Goal: Download file/media

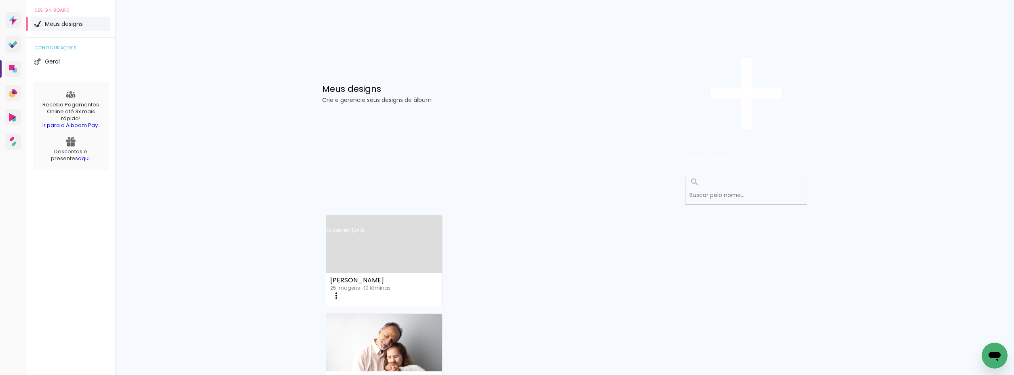
click at [363, 218] on link "Criado em [DATE]" at bounding box center [384, 241] width 116 height 46
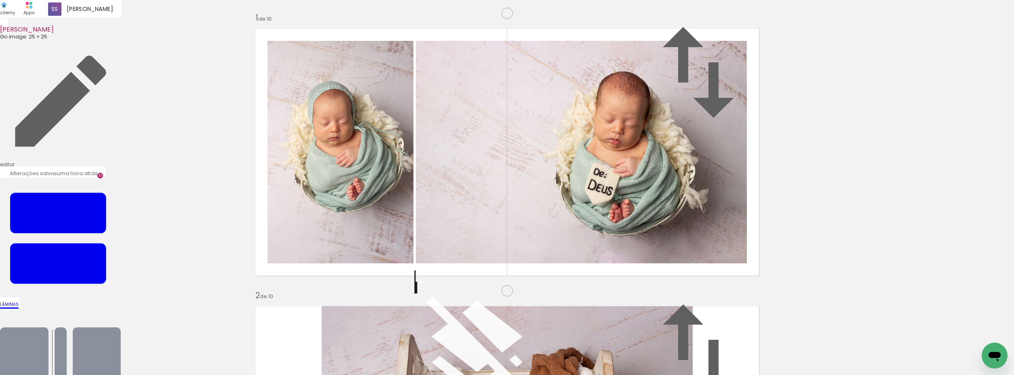
scroll to position [78, 0]
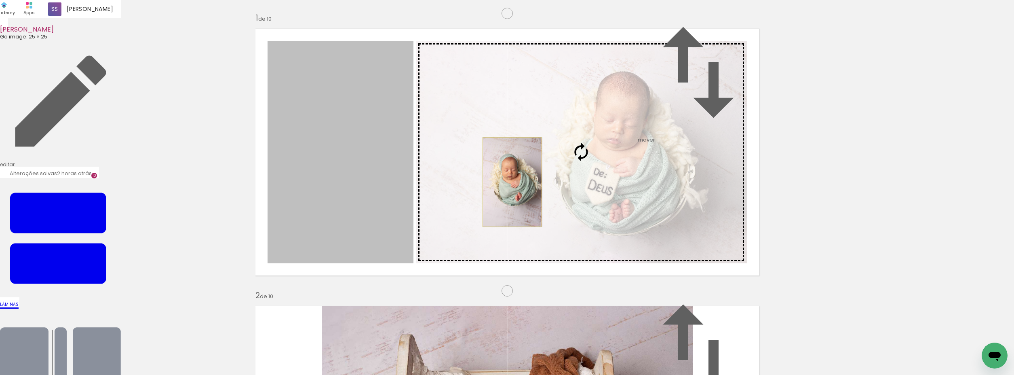
drag, startPoint x: 325, startPoint y: 158, endPoint x: 509, endPoint y: 144, distance: 184.1
click at [0, 0] on slot at bounding box center [0, 0] width 0 height 0
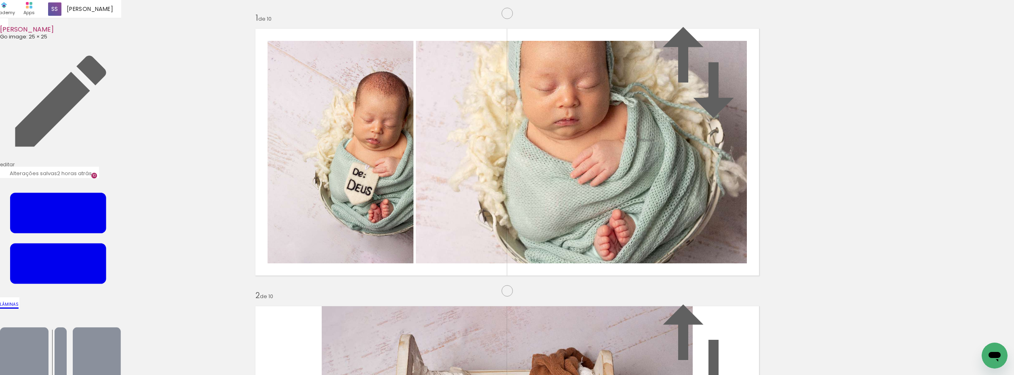
scroll to position [0, 0]
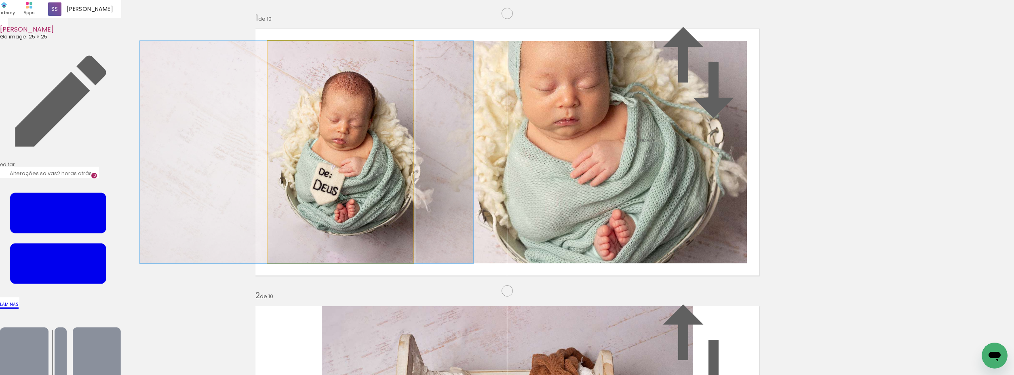
drag, startPoint x: 388, startPoint y: 204, endPoint x: 354, endPoint y: 207, distance: 34.0
click at [354, 207] on album-spread "1 de 10" at bounding box center [507, 151] width 514 height 257
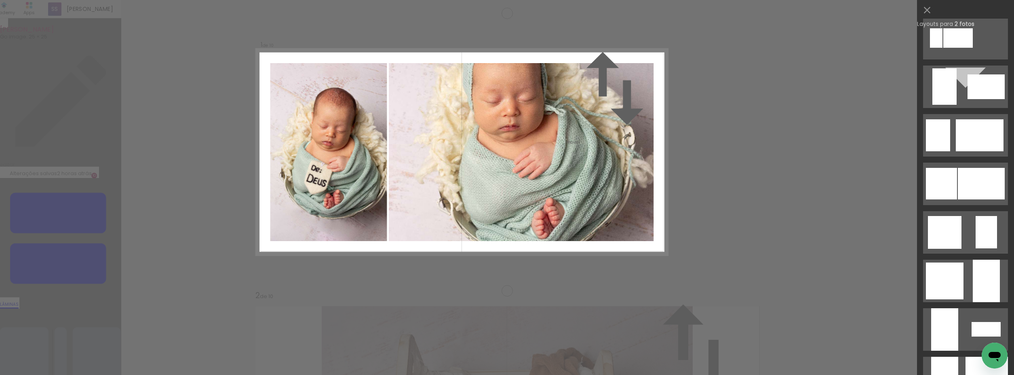
scroll to position [601, 0]
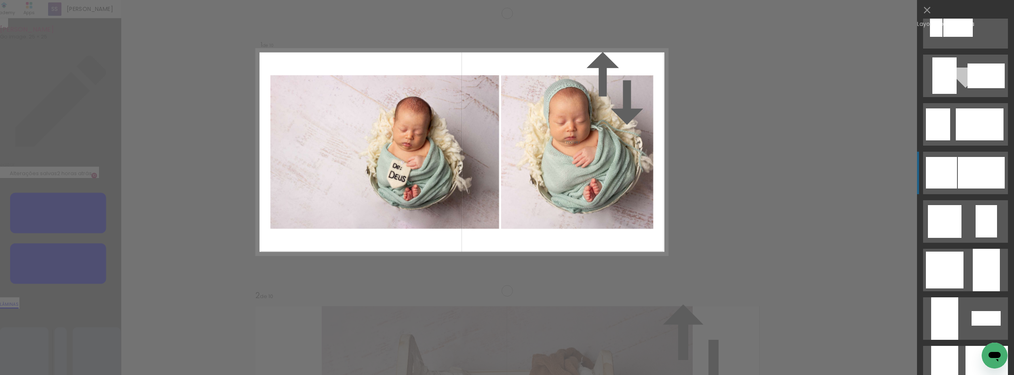
click at [985, 177] on div at bounding box center [981, 173] width 47 height 32
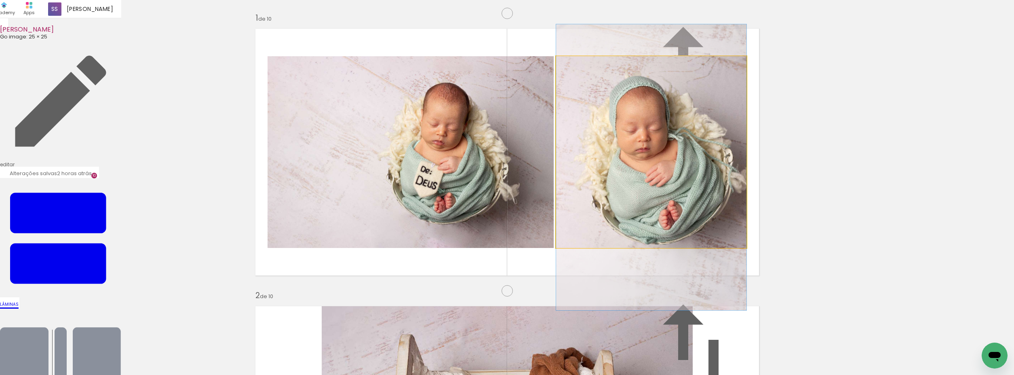
drag, startPoint x: 650, startPoint y: 198, endPoint x: 652, endPoint y: 214, distance: 15.6
click at [652, 214] on album-spread "1 de 10" at bounding box center [507, 151] width 514 height 257
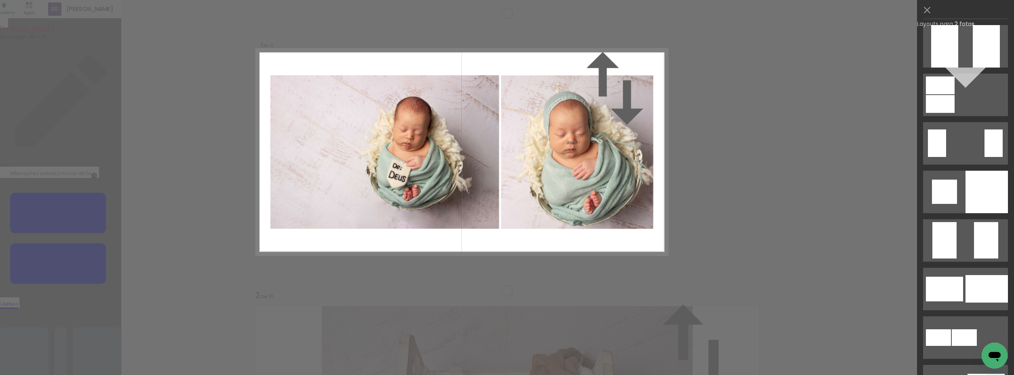
scroll to position [1390, 0]
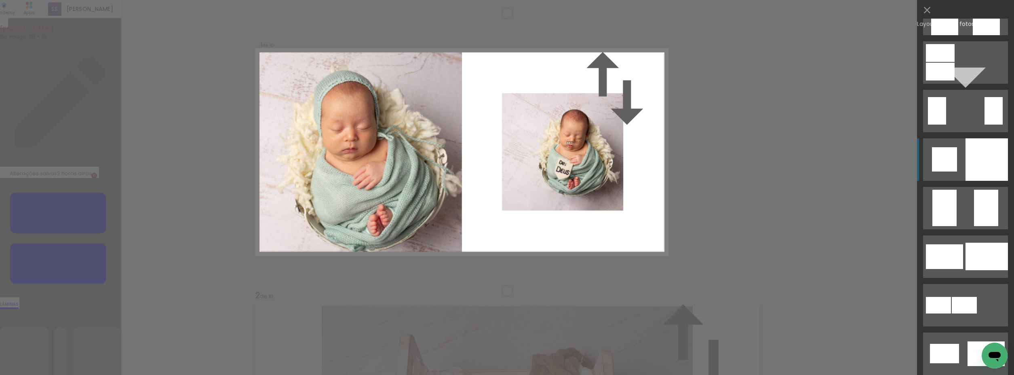
click at [995, 161] on div at bounding box center [987, 159] width 42 height 42
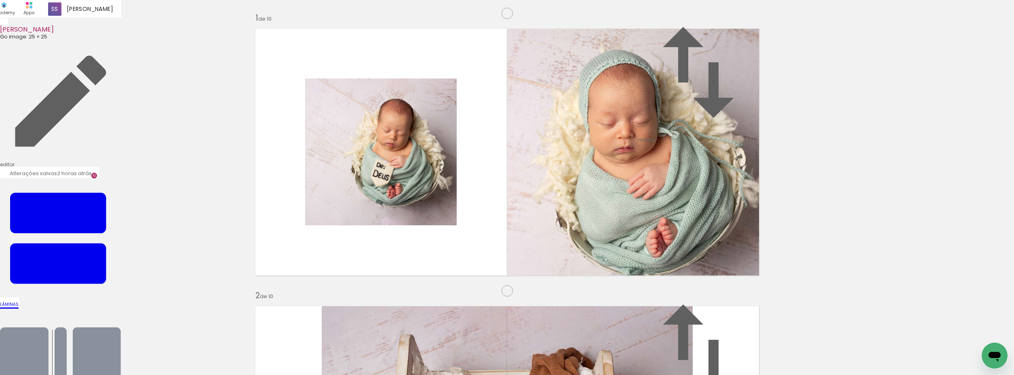
scroll to position [19, 0]
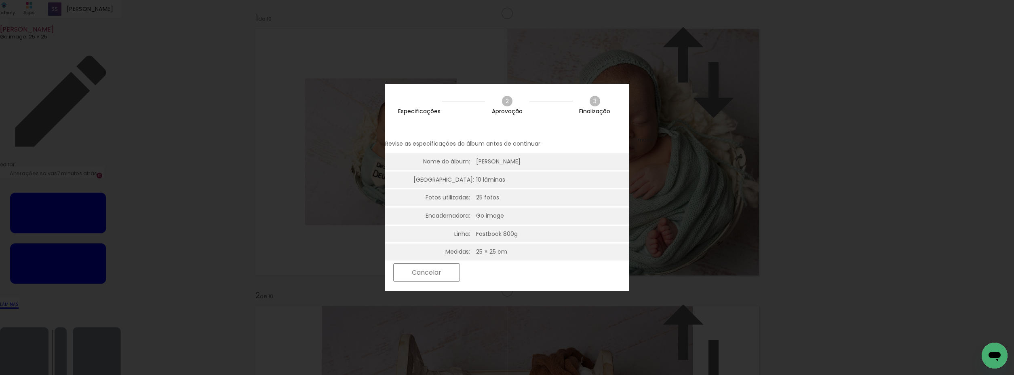
scroll to position [2, 0]
click at [526, 271] on paper-button "Próximo" at bounding box center [495, 272] width 62 height 17
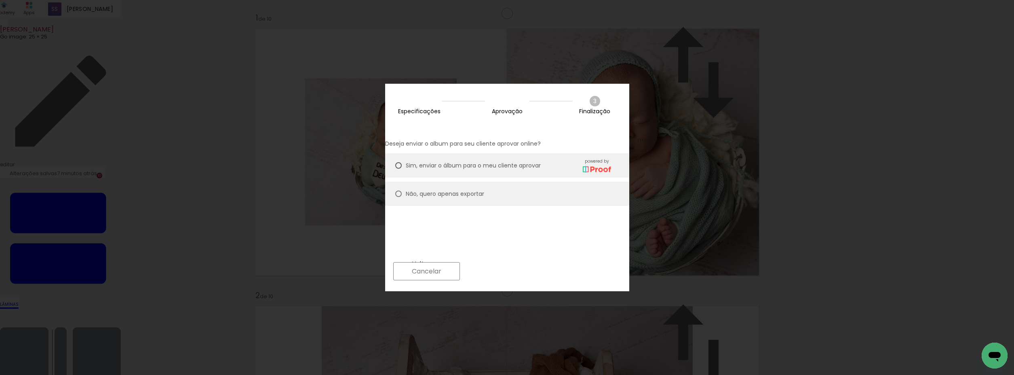
click at [505, 186] on paper-radio-button "Não, quero apenas exportar" at bounding box center [507, 194] width 244 height 24
type paper-radio-button "on"
click at [0, 0] on slot "Próximo" at bounding box center [0, 0] width 0 height 0
type input "Alta, 300 DPI"
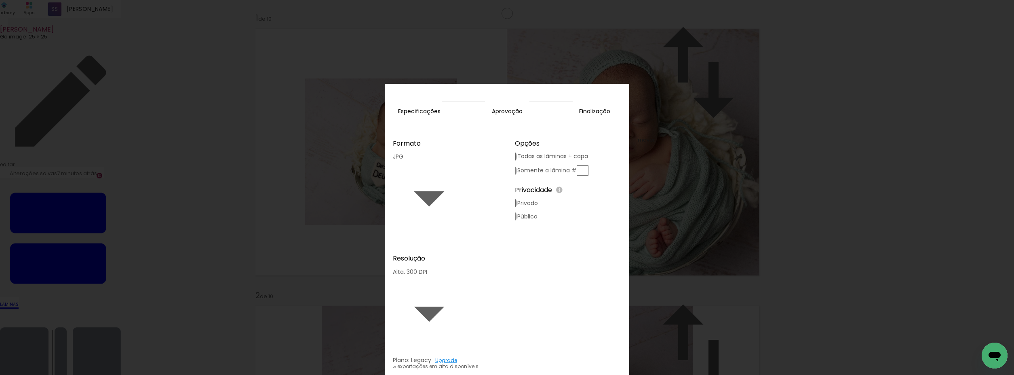
click at [0, 0] on slot "Somente a lâmina #" at bounding box center [0, 0] width 0 height 0
type paper-radio-button "on"
click at [589, 165] on input "text" at bounding box center [583, 170] width 12 height 10
type input "1"
click at [0, 0] on slot "Exportar" at bounding box center [0, 0] width 0 height 0
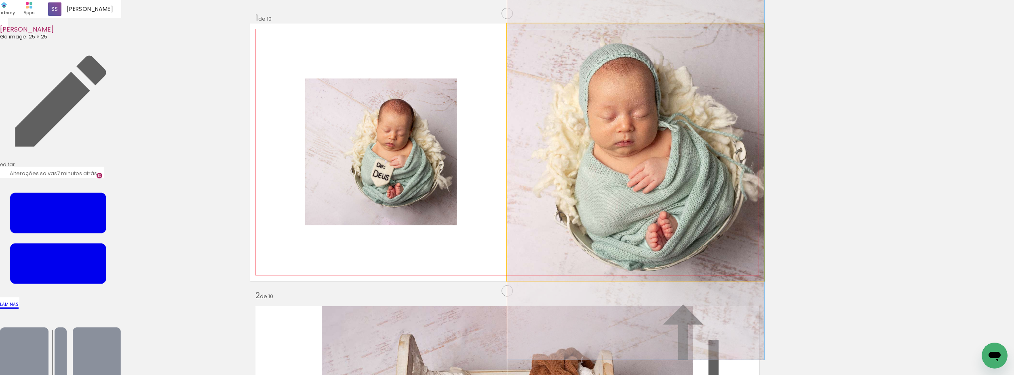
drag, startPoint x: 631, startPoint y: 223, endPoint x: 631, endPoint y: 217, distance: 6.5
click at [631, 217] on album-spread "1 de 10" at bounding box center [507, 151] width 514 height 257
